Goal: Register for event/course

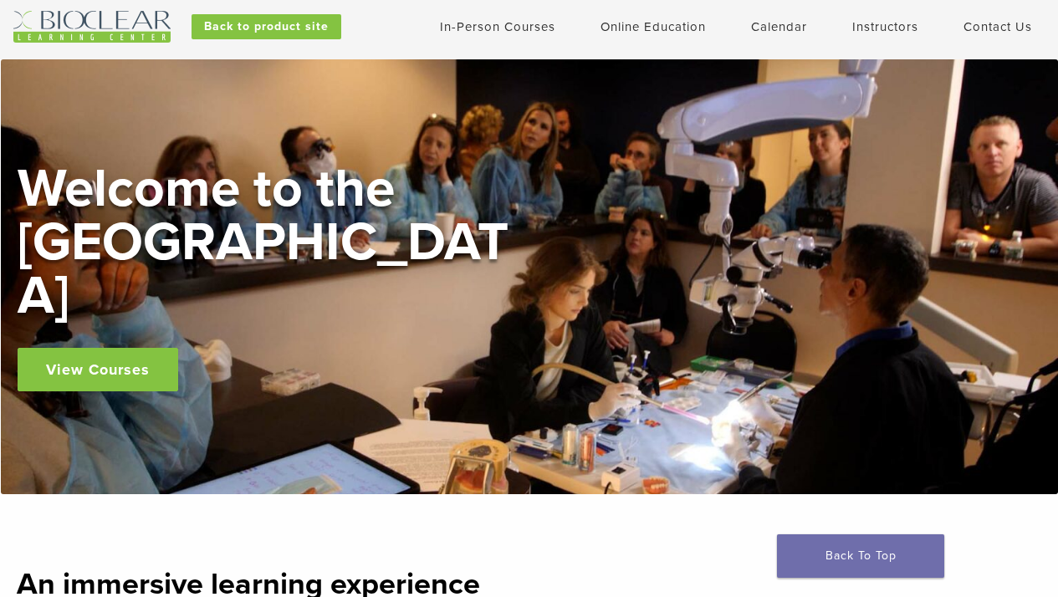
scroll to position [28, 1]
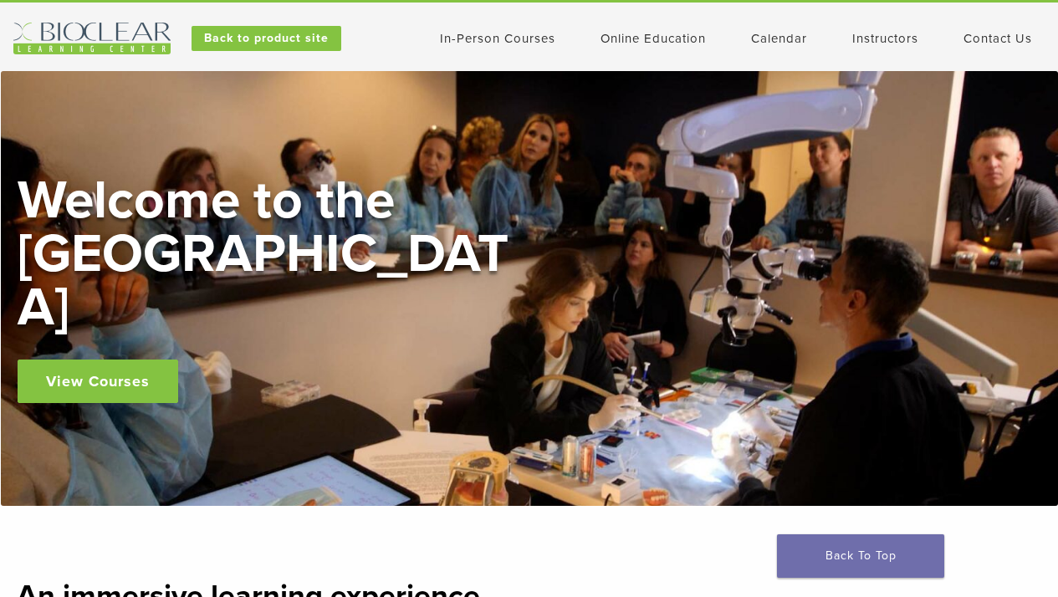
click at [104, 360] on link "View Courses" at bounding box center [98, 382] width 161 height 44
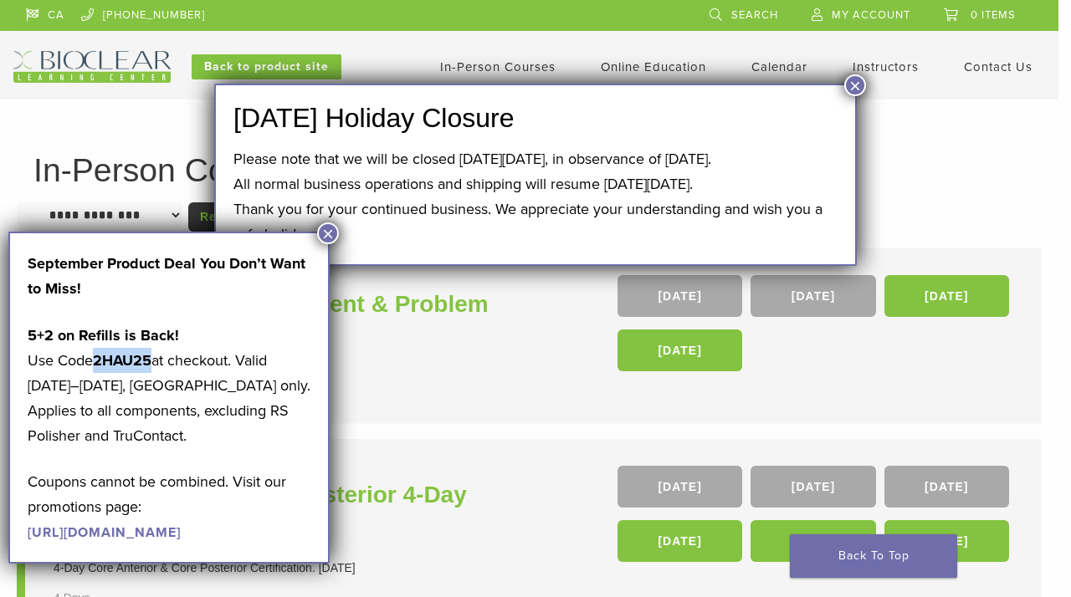
drag, startPoint x: 155, startPoint y: 358, endPoint x: 100, endPoint y: 359, distance: 54.4
click at [100, 359] on strong "2HAU25" at bounding box center [122, 360] width 59 height 18
copy strong "2HAU25"
click at [330, 241] on button "×" at bounding box center [328, 234] width 22 height 22
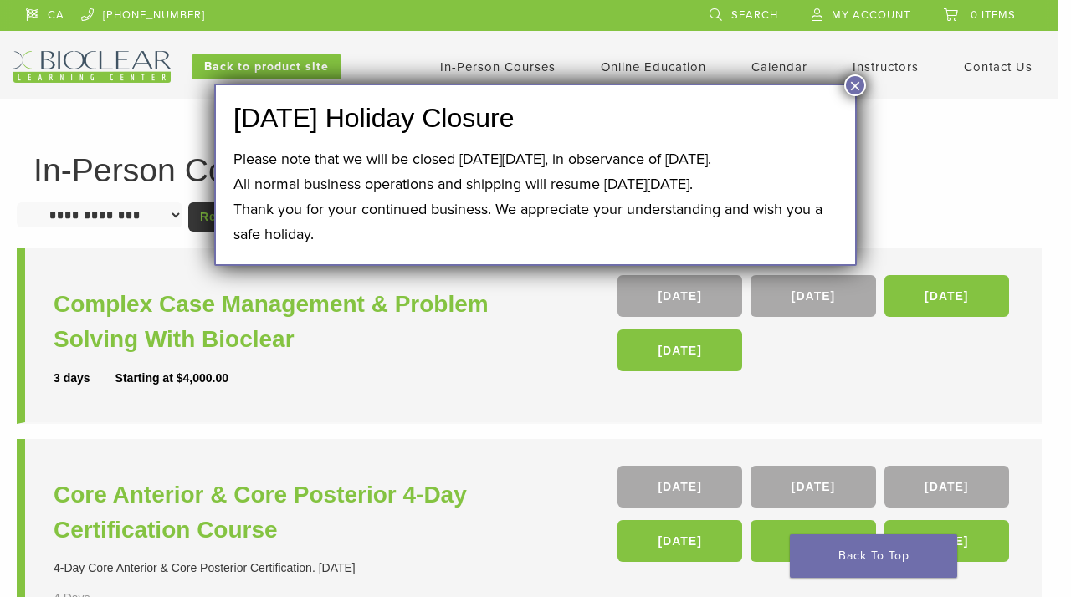
click at [858, 88] on button "×" at bounding box center [855, 85] width 22 height 22
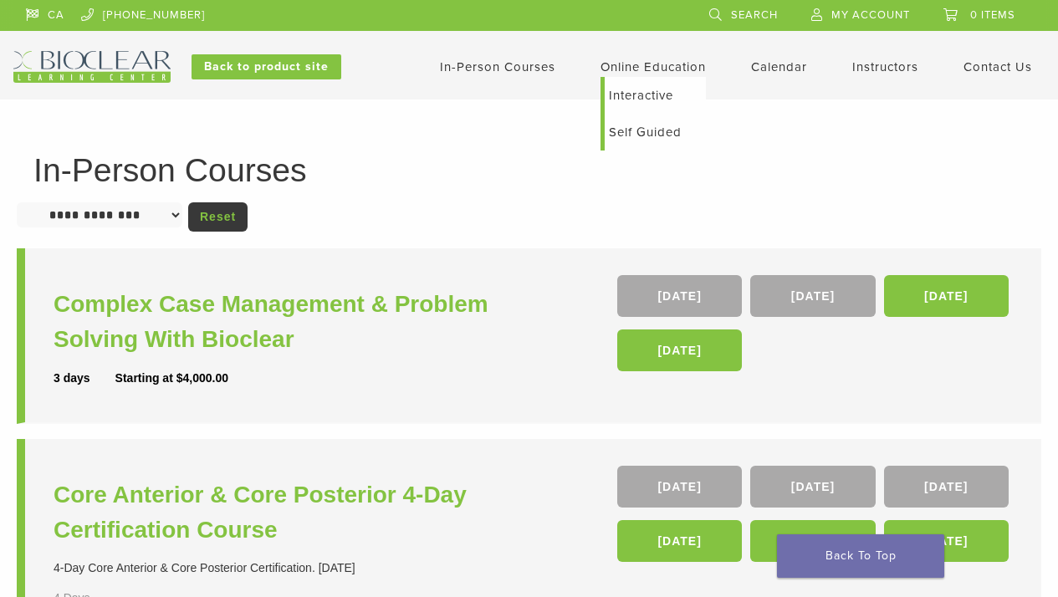
click at [653, 70] on link "Online Education" at bounding box center [653, 66] width 105 height 15
click at [642, 100] on link "Interactive" at bounding box center [655, 95] width 101 height 37
